Goal: Transaction & Acquisition: Purchase product/service

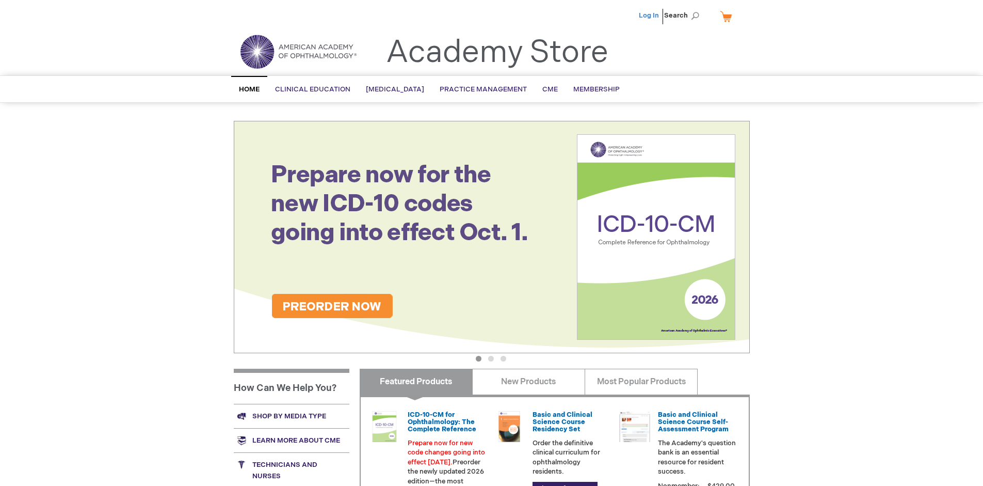
click at [650, 15] on link "Log In" at bounding box center [649, 15] width 20 height 8
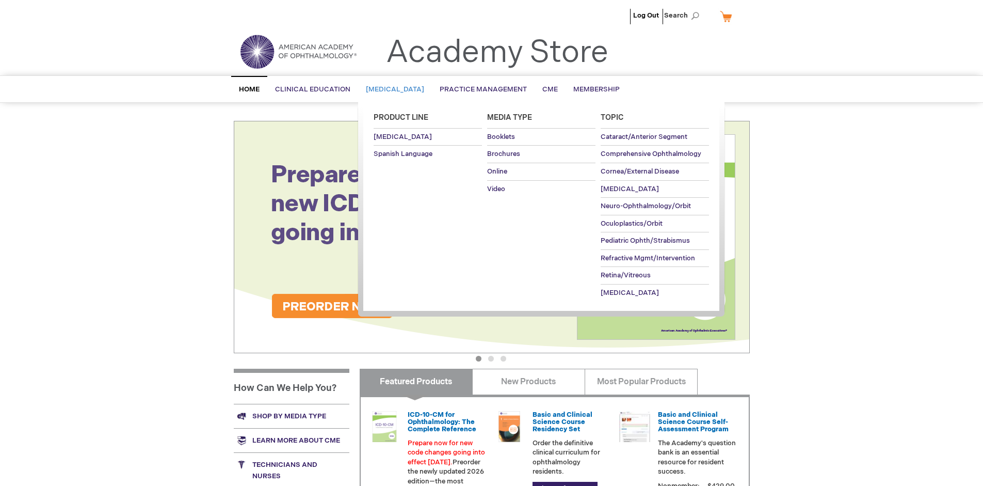
click at [398, 89] on span "[MEDICAL_DATA]" at bounding box center [395, 89] width 58 height 8
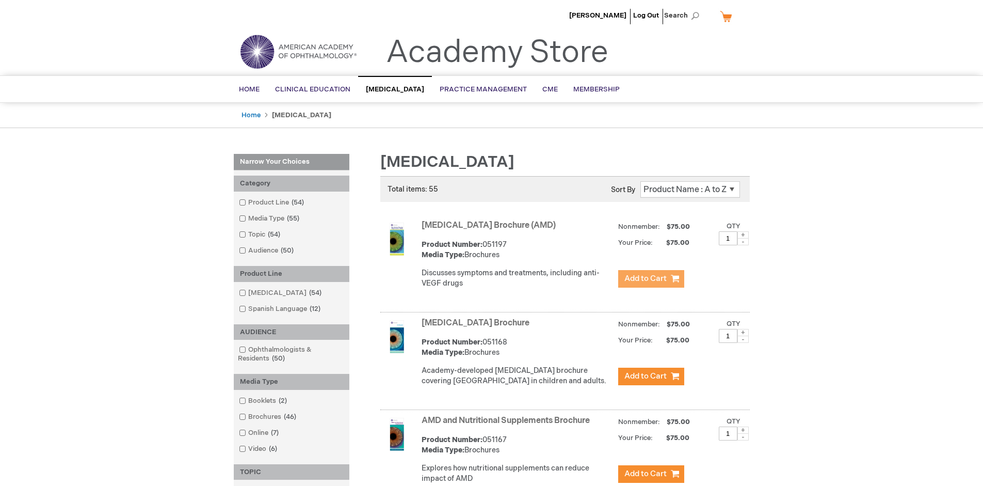
click at [651, 279] on span "Add to Cart" at bounding box center [645, 278] width 42 height 10
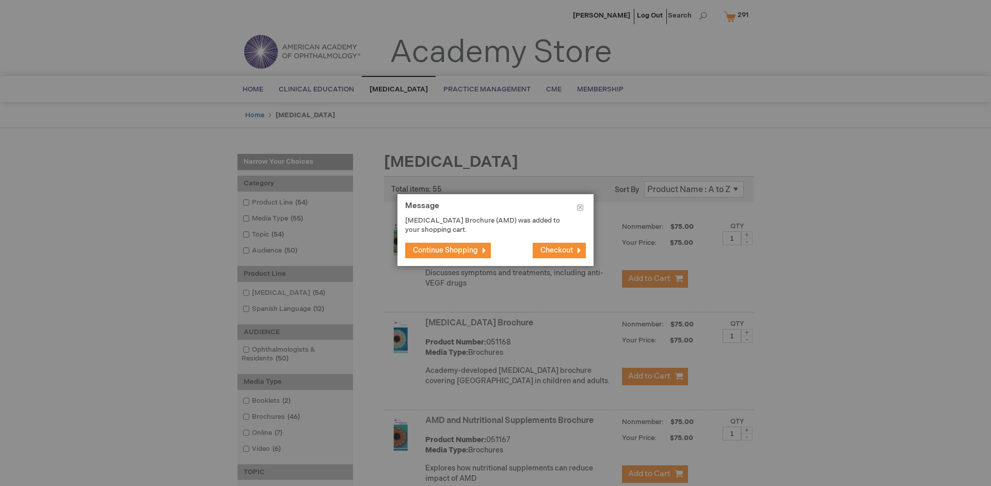
click at [445, 250] on span "Continue Shopping" at bounding box center [445, 250] width 65 height 9
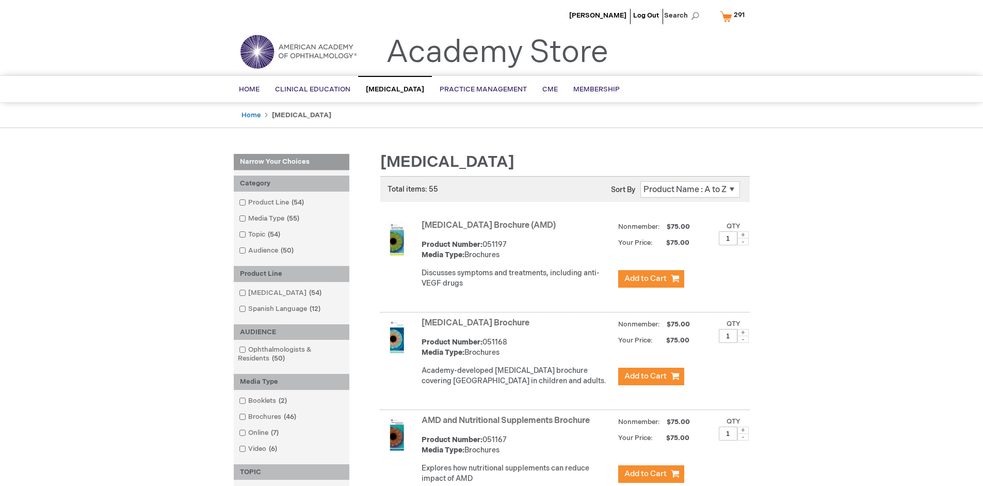
click at [508, 425] on link "AMD and Nutritional Supplements Brochure" at bounding box center [506, 420] width 168 height 10
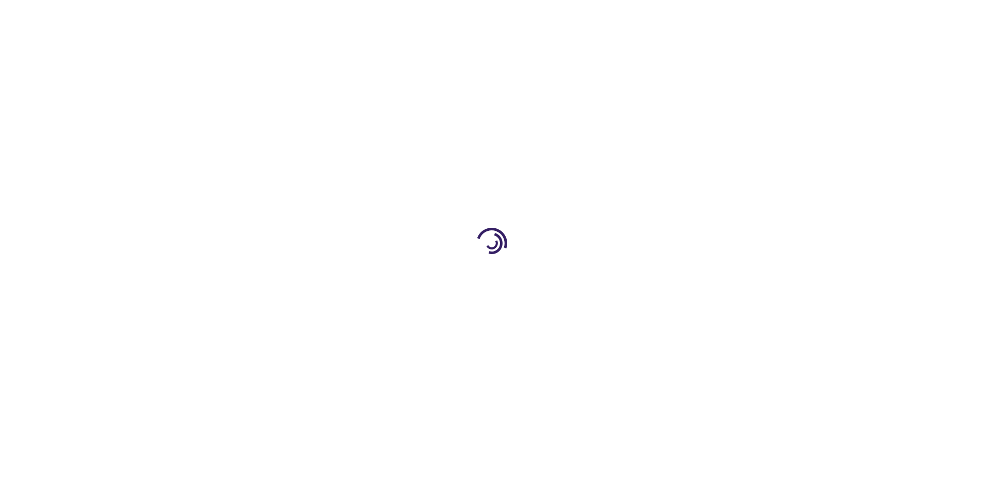
type input "1"
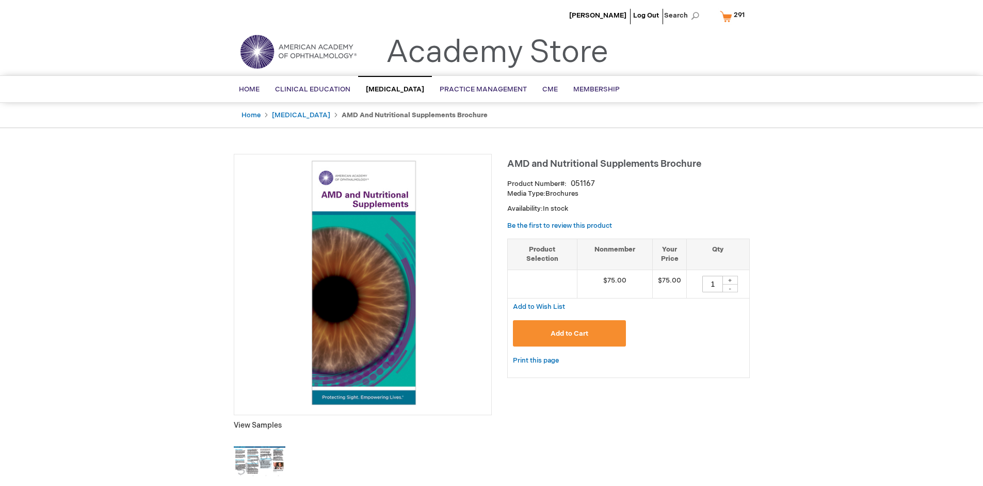
click at [569, 333] on span "Add to Cart" at bounding box center [570, 333] width 38 height 8
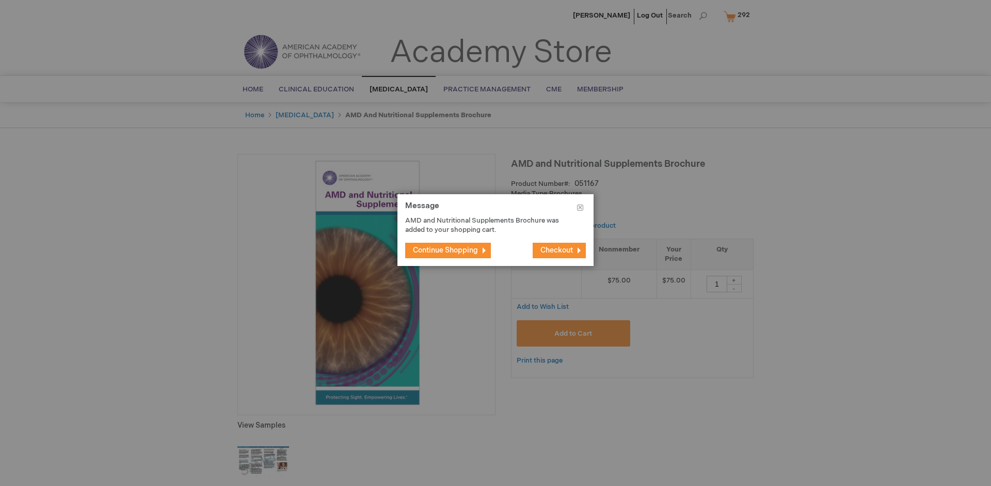
click at [445, 250] on span "Continue Shopping" at bounding box center [445, 250] width 65 height 9
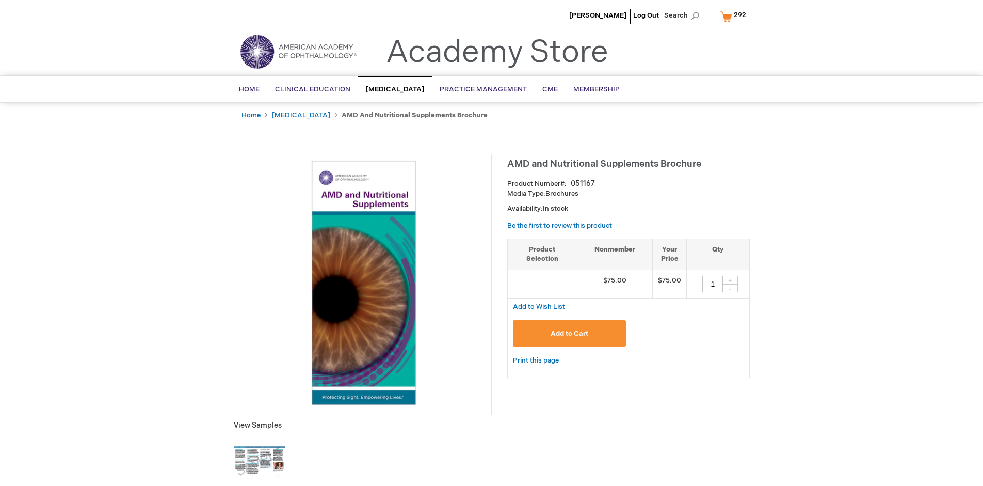
click at [735, 16] on span "292" at bounding box center [740, 15] width 12 height 8
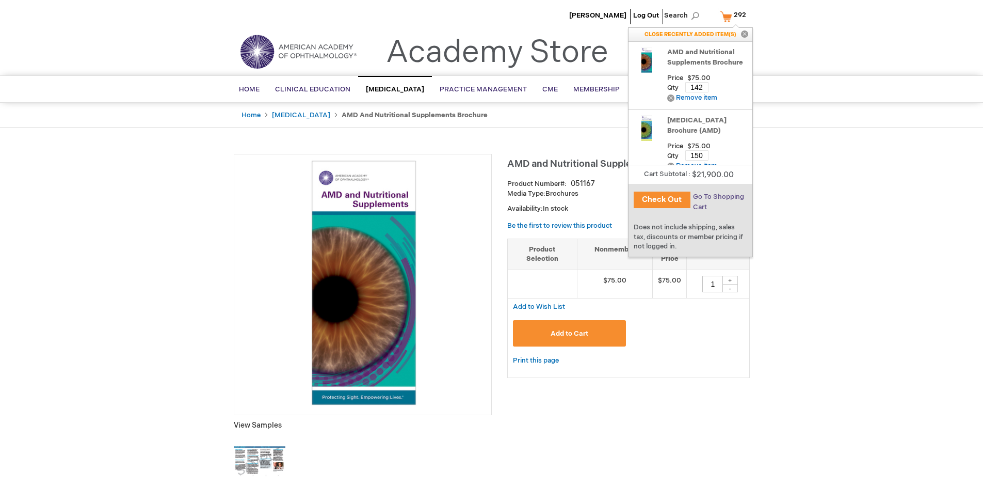
click at [717, 197] on span "Go To Shopping Cart" at bounding box center [718, 201] width 51 height 19
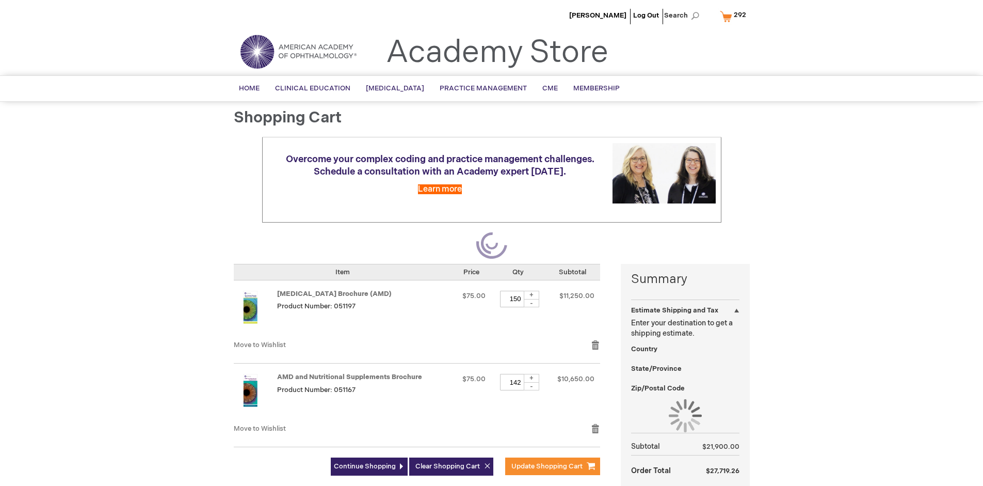
select select "US"
select select "41"
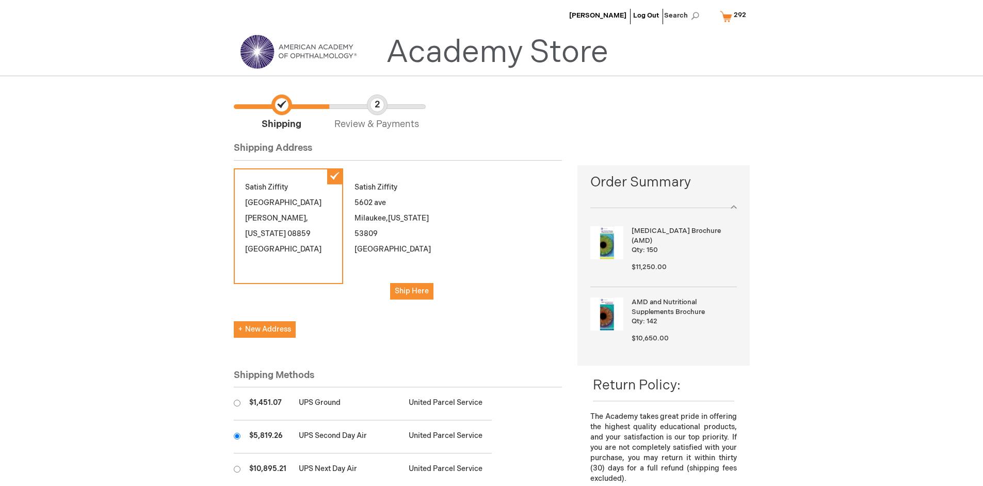
click at [237, 436] on input "radio" at bounding box center [237, 435] width 7 height 7
